Goal: Information Seeking & Learning: Learn about a topic

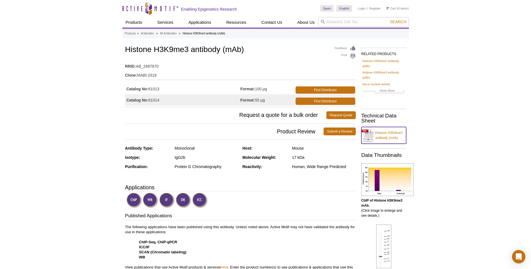
click at [374, 134] on link "Histone H3K9me3 antibody (mAb)" at bounding box center [384, 135] width 45 height 17
click at [160, 99] on td "Catalog No: 61014" at bounding box center [182, 99] width 115 height 11
click at [156, 99] on td "Catalog No: 61014" at bounding box center [182, 99] width 115 height 11
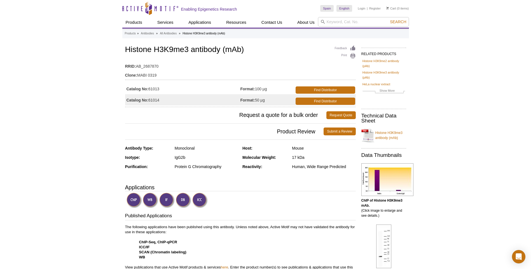
copy td "61014"
click at [212, 51] on h1 "Histone H3K9me3 antibody (mAb)" at bounding box center [240, 50] width 231 height 10
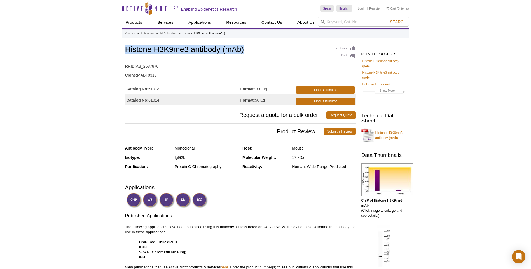
copy h1 "Histone H3K9me3 antibody (mAb)"
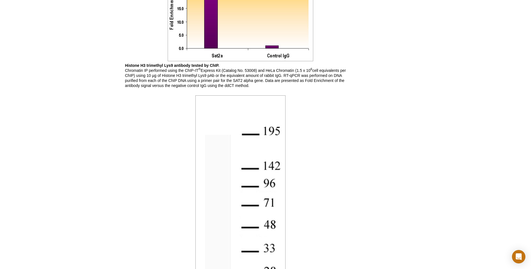
scroll to position [454, 0]
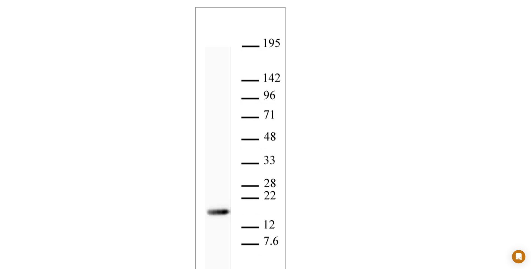
click at [444, 165] on div "Active Motif Logo Enabling Epigenetics Research 0 Search Skip to content Active…" at bounding box center [265, 63] width 531 height 1034
click at [349, 70] on div at bounding box center [240, 146] width 231 height 280
click at [4, 28] on div "Active Motif Logo Enabling Epigenetics Research 0 Search Skip to content Active…" at bounding box center [265, 63] width 531 height 1034
click at [483, 50] on div "Active Motif Logo Enabling Epigenetics Research 0 Search Skip to content Active…" at bounding box center [265, 63] width 531 height 1034
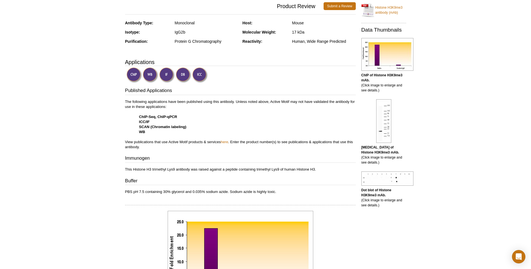
scroll to position [0, 0]
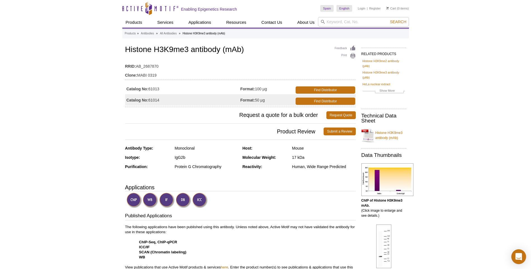
click at [517, 255] on icon "Open Intercom Messenger" at bounding box center [519, 257] width 6 height 7
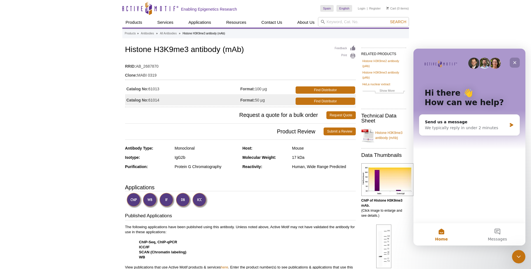
click at [515, 63] on icon "Close" at bounding box center [515, 62] width 3 height 3
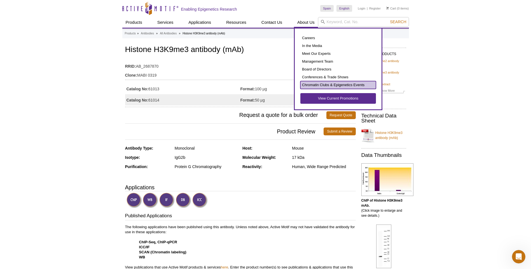
click at [330, 88] on link "Chromatin Clubs & Epigenetics Events" at bounding box center [339, 85] width 76 height 8
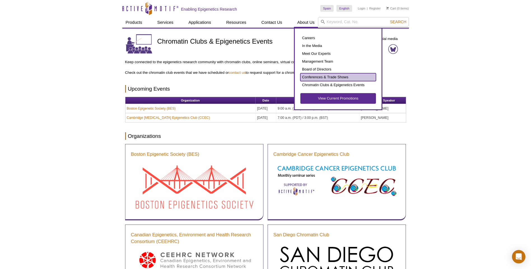
click at [326, 78] on link "Conferences & Trade Shows" at bounding box center [339, 77] width 76 height 8
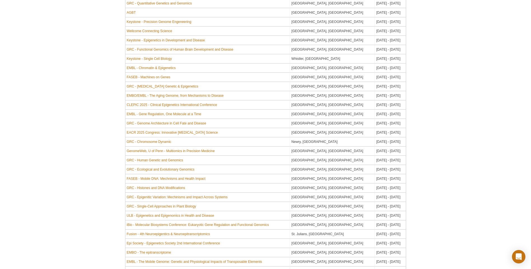
scroll to position [308, 0]
